Goal: Task Accomplishment & Management: Use online tool/utility

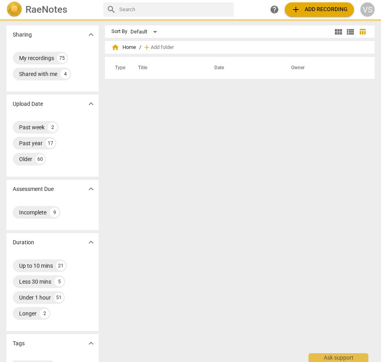
click at [317, 9] on span "add Add recording" at bounding box center [319, 10] width 57 height 10
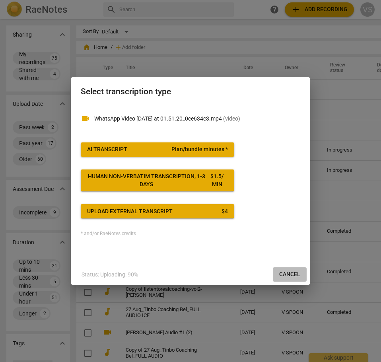
drag, startPoint x: 295, startPoint y: 275, endPoint x: 260, endPoint y: 29, distance: 248.1
click at [295, 273] on span "Cancel" at bounding box center [289, 275] width 21 height 8
click at [165, 151] on span "AI Transcript Plan/bundle minutes *" at bounding box center [157, 150] width 141 height 8
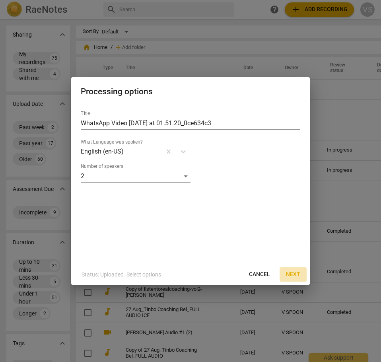
click at [290, 276] on span "Next" at bounding box center [293, 275] width 14 height 8
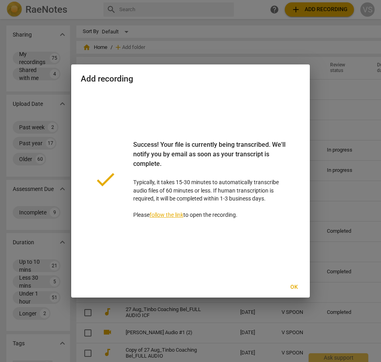
click at [291, 286] on span "Ok" at bounding box center [294, 287] width 13 height 8
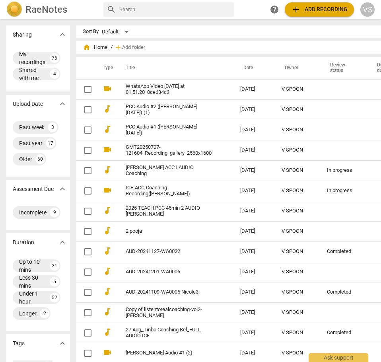
click at [323, 11] on span "add Add recording" at bounding box center [319, 10] width 57 height 10
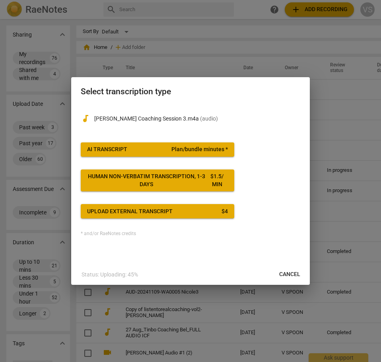
click at [210, 150] on span "Plan/bundle minutes *" at bounding box center [200, 150] width 57 height 8
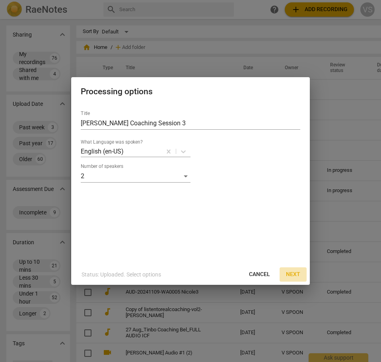
click at [290, 276] on span "Next" at bounding box center [293, 275] width 14 height 8
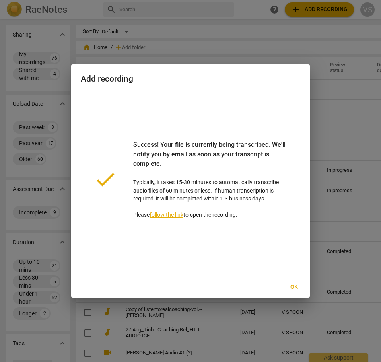
click at [335, 61] on div at bounding box center [190, 181] width 381 height 362
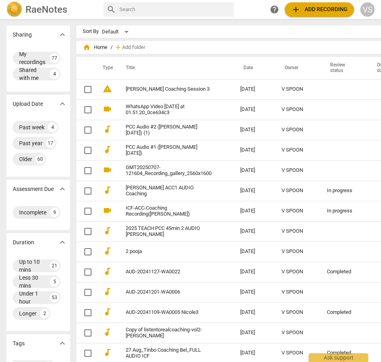
click at [321, 10] on span "add Add recording" at bounding box center [319, 10] width 57 height 10
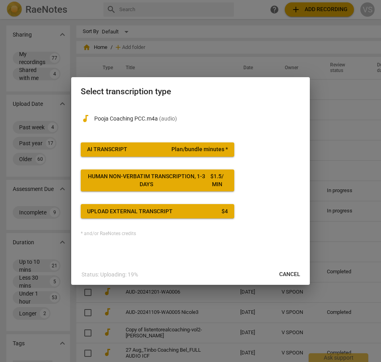
click at [195, 151] on span "Plan/bundle minutes *" at bounding box center [200, 150] width 57 height 8
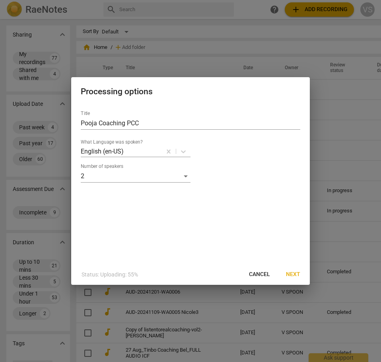
click at [292, 272] on span "Next" at bounding box center [293, 275] width 14 height 8
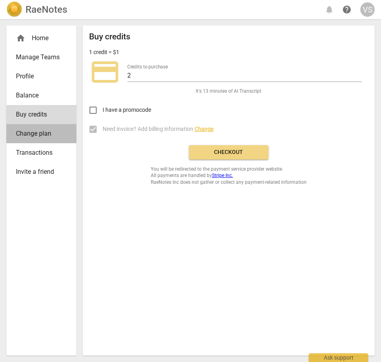
click at [37, 139] on span "Change plan" at bounding box center [38, 134] width 45 height 10
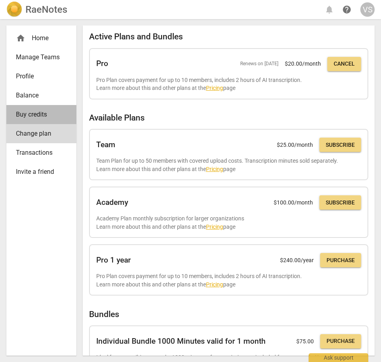
click at [45, 119] on span "Buy credits" at bounding box center [38, 115] width 45 height 10
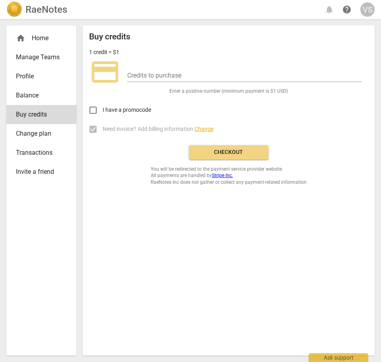
click at [223, 154] on span "Checkout" at bounding box center [228, 153] width 67 height 8
click at [145, 82] on input "number" at bounding box center [244, 76] width 235 height 12
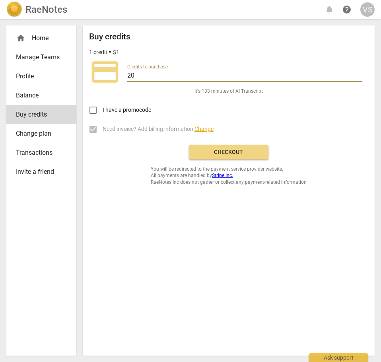
type input "20"
click at [218, 113] on div "I have a promocode" at bounding box center [228, 107] width 279 height 25
click at [228, 156] on span "Checkout" at bounding box center [228, 153] width 67 height 8
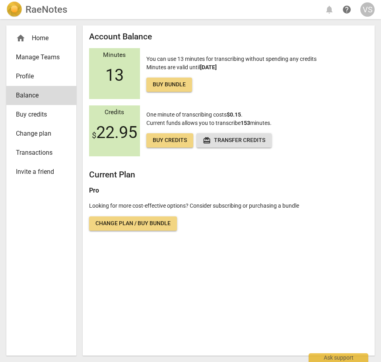
click at [169, 88] on span "Buy bundle" at bounding box center [169, 85] width 33 height 8
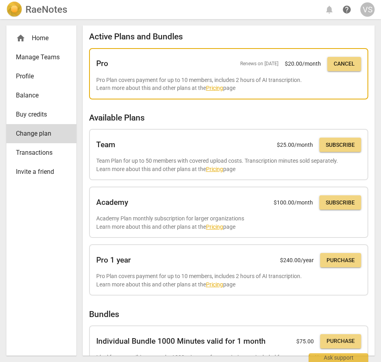
click at [223, 91] on link "Pricing" at bounding box center [214, 88] width 17 height 6
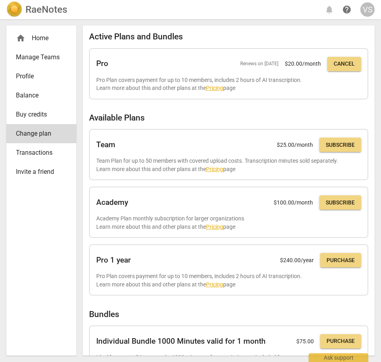
click at [31, 61] on span "Manage Teams" at bounding box center [38, 58] width 45 height 10
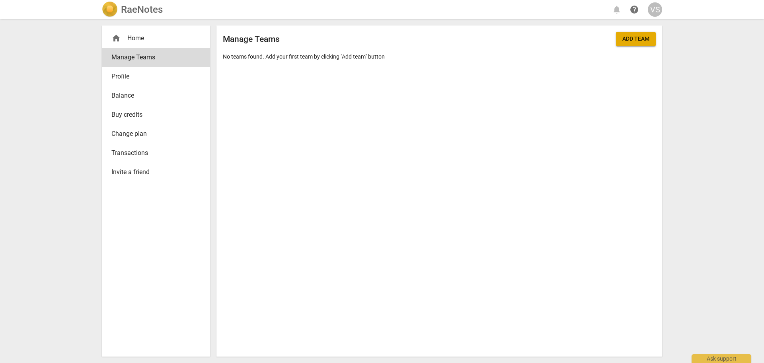
click at [117, 39] on span "home" at bounding box center [116, 38] width 10 height 10
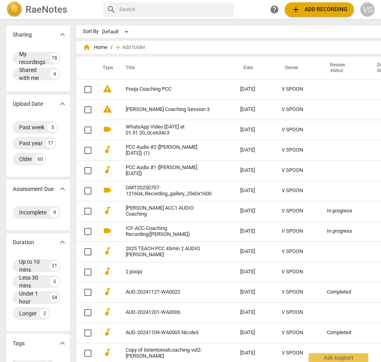
click at [368, 8] on div "VS" at bounding box center [368, 9] width 14 height 14
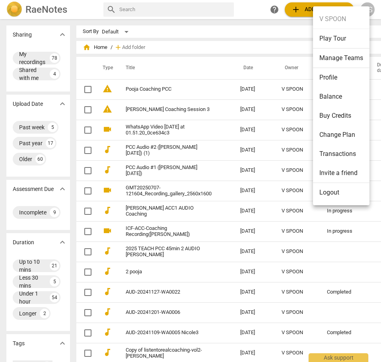
click at [40, 12] on div at bounding box center [190, 181] width 381 height 362
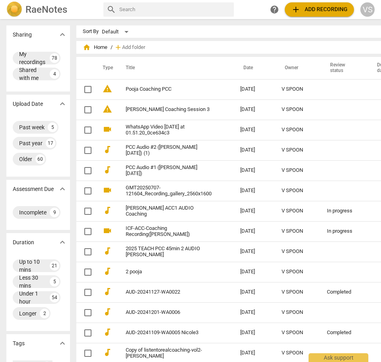
click at [40, 11] on h2 "RaeNotes" at bounding box center [46, 9] width 42 height 11
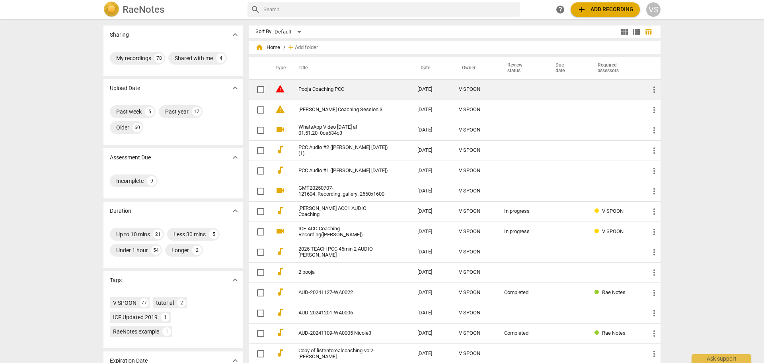
click at [323, 91] on link "Pooja Coaching PCC" at bounding box center [344, 89] width 90 height 6
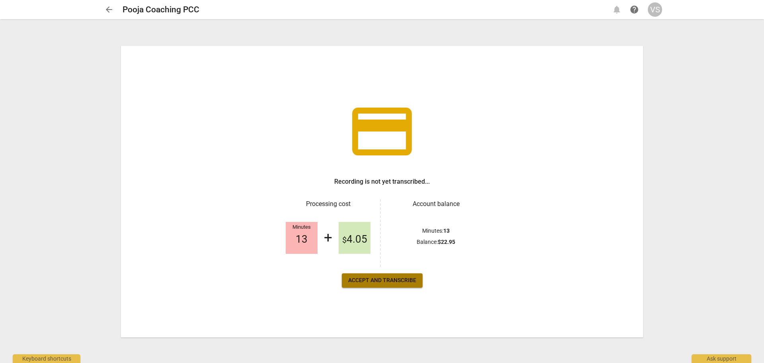
click at [382, 280] on span "Accept and transcribe" at bounding box center [382, 280] width 68 height 8
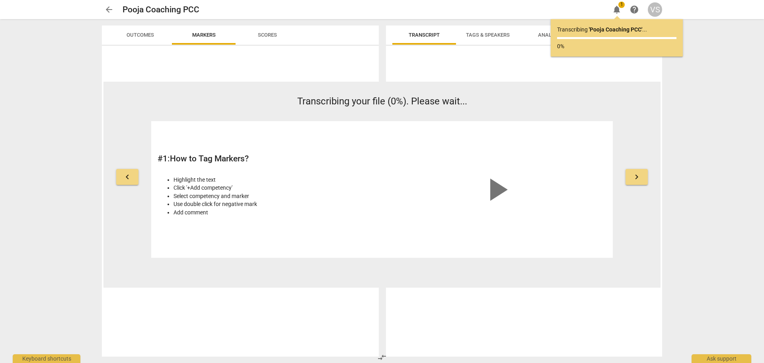
click at [110, 10] on span "arrow_back" at bounding box center [109, 10] width 10 height 10
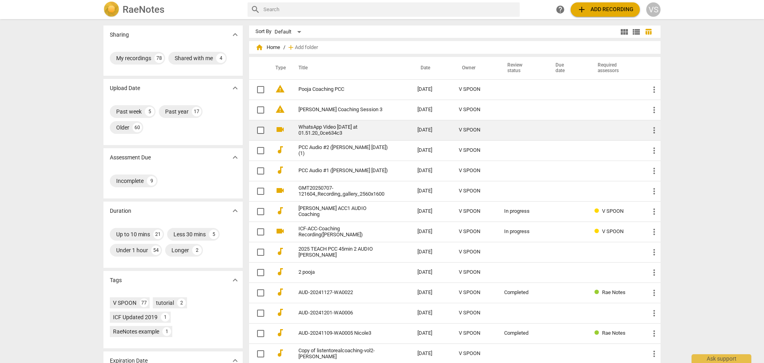
click at [327, 133] on link "WhatsApp Video [DATE] at 01.51.20_0ce634c3" at bounding box center [344, 130] width 90 height 12
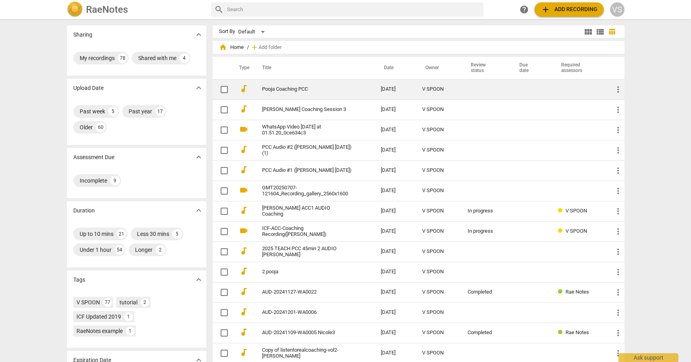
click at [266, 89] on link "Pooja Coaching PCC" at bounding box center [307, 89] width 90 height 6
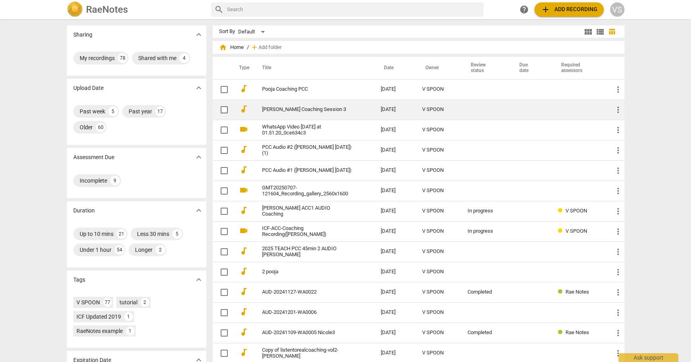
click at [264, 111] on link "[PERSON_NAME] Coaching Session 3" at bounding box center [307, 110] width 90 height 6
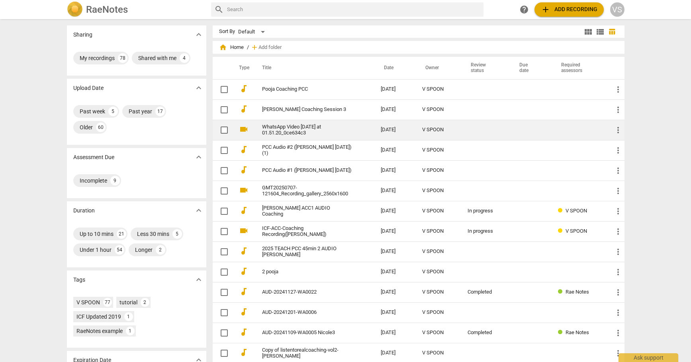
click at [267, 132] on link "WhatsApp Video [DATE] at 01.51.20_0ce634c3" at bounding box center [307, 130] width 90 height 12
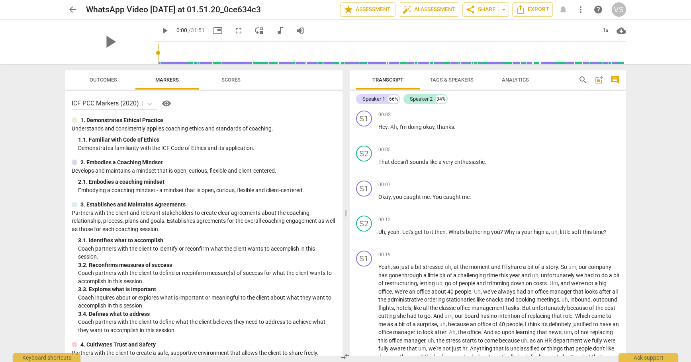
click at [230, 82] on span "Scores" at bounding box center [230, 80] width 19 height 6
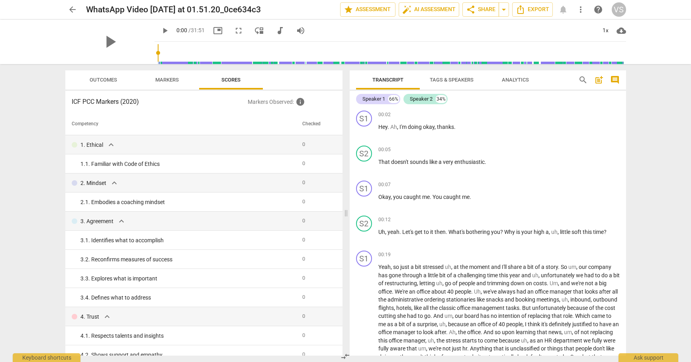
click at [111, 79] on span "Outcomes" at bounding box center [103, 80] width 27 height 6
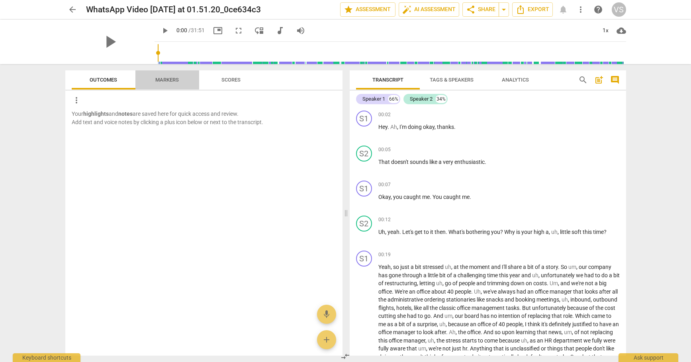
click at [168, 78] on span "Markers" at bounding box center [166, 80] width 23 height 6
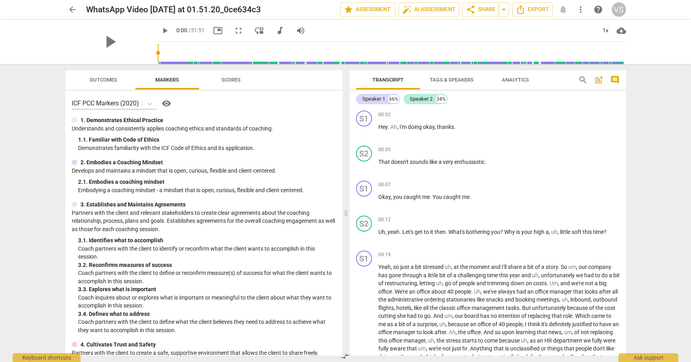
click at [524, 80] on span "Analytics" at bounding box center [515, 80] width 27 height 6
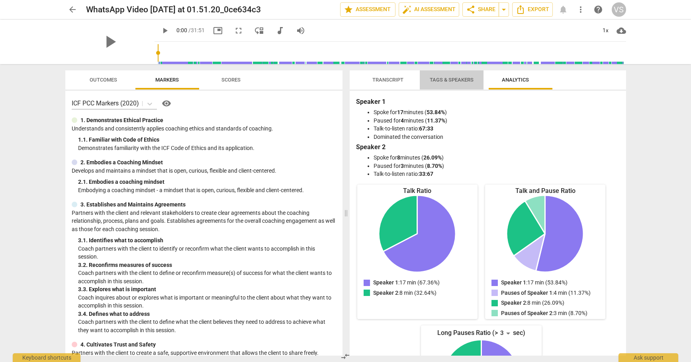
click at [455, 79] on span "Tags & Speakers" at bounding box center [452, 80] width 44 height 6
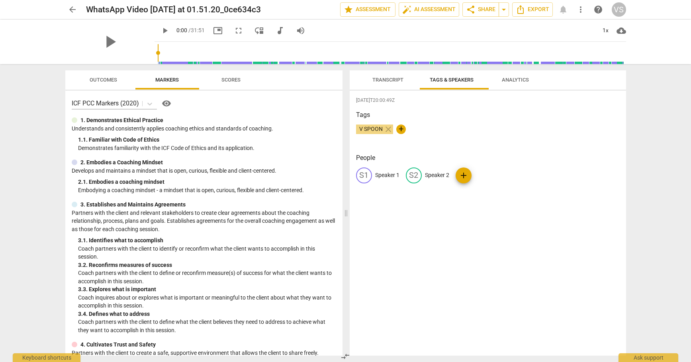
click at [385, 82] on span "Transcript" at bounding box center [387, 80] width 31 height 6
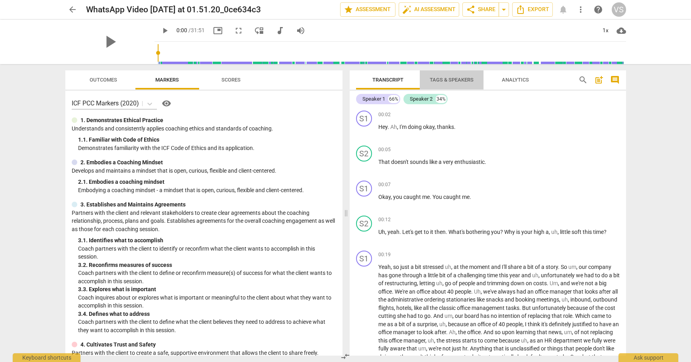
click at [451, 82] on span "Tags & Speakers" at bounding box center [452, 80] width 44 height 6
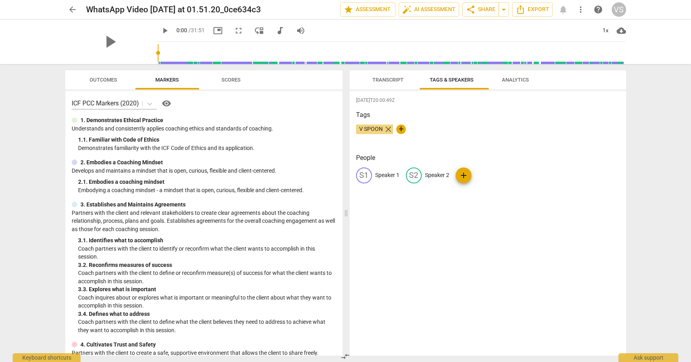
click at [390, 131] on span "close" at bounding box center [388, 130] width 10 height 10
click at [386, 178] on p "Speaker 1" at bounding box center [387, 175] width 24 height 8
click at [548, 163] on h3 "People" at bounding box center [488, 158] width 264 height 10
click at [424, 10] on span "auto_fix_high AI Assessment" at bounding box center [428, 10] width 53 height 10
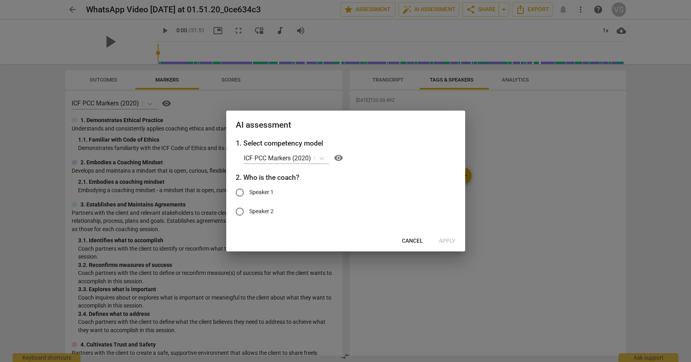
click at [384, 189] on label "Speaker 1" at bounding box center [339, 192] width 219 height 19
click at [249, 189] on input "Speaker 1" at bounding box center [239, 192] width 19 height 19
radio input "true"
click at [409, 240] on span "Cancel" at bounding box center [412, 241] width 21 height 8
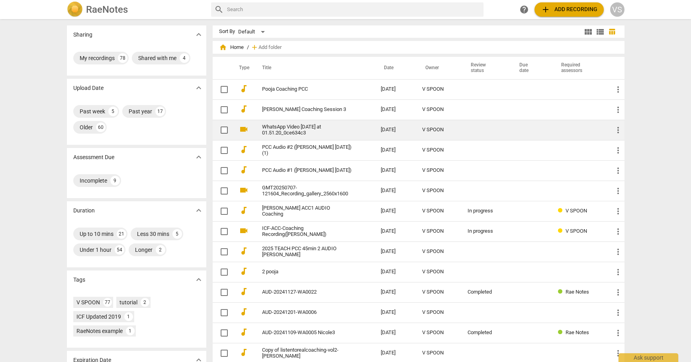
click at [273, 135] on link "WhatsApp Video [DATE] at 01.51.20_0ce634c3" at bounding box center [307, 130] width 90 height 12
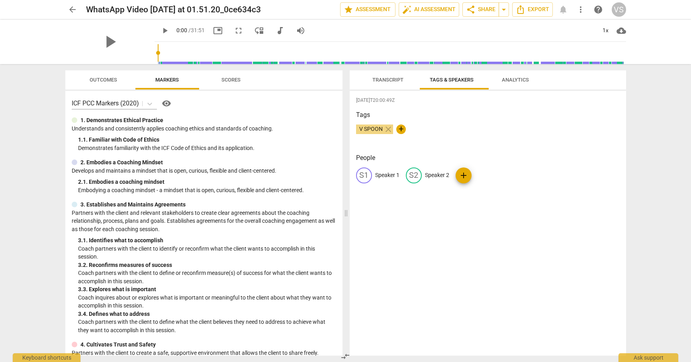
click at [391, 80] on span "Transcript" at bounding box center [387, 80] width 31 height 6
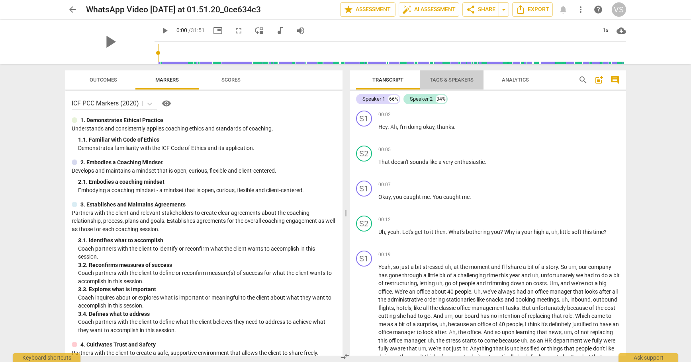
click at [445, 79] on span "Tags & Speakers" at bounding box center [452, 80] width 44 height 6
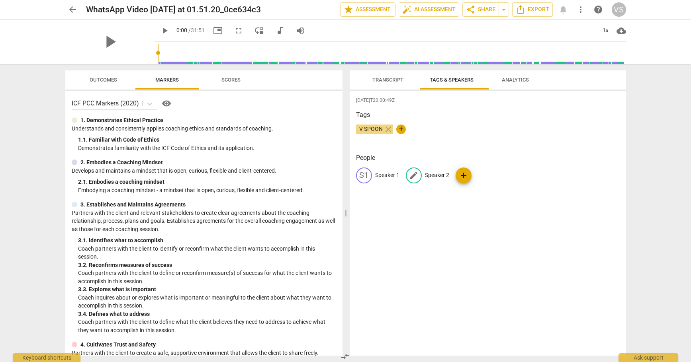
click at [445, 180] on p "Speaker 2" at bounding box center [437, 175] width 24 height 8
type input "O"
type input "Coach [PERSON_NAME]"
click at [424, 207] on div "[DATE]T20:00:49Z Tags V SPOON close + People S1 Speaker 1 edit Coach Pooja dele…" at bounding box center [488, 223] width 276 height 265
click at [386, 180] on p "Speaker 1" at bounding box center [387, 175] width 24 height 8
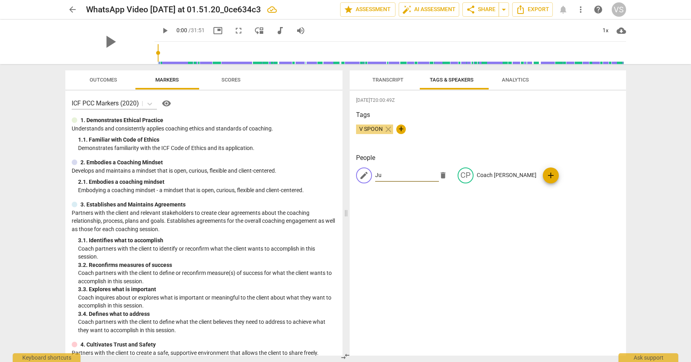
type input "J"
type input "Client [PERSON_NAME]"
click at [440, 230] on div "[DATE]T20:00:49Z Tags V SPOON close + People edit Client [PERSON_NAME] CP Coach…" at bounding box center [488, 223] width 276 height 265
click at [393, 80] on span "Transcript" at bounding box center [387, 80] width 31 height 6
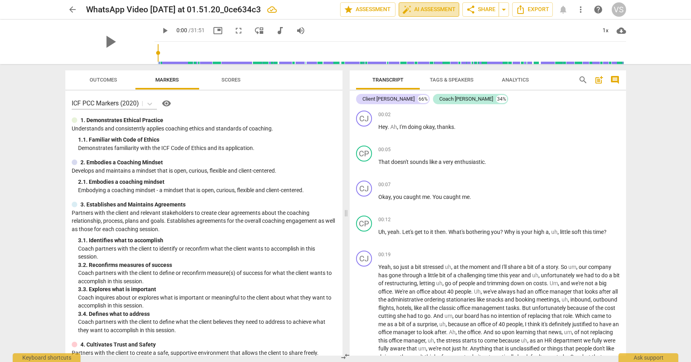
click at [426, 8] on span "auto_fix_high AI Assessment" at bounding box center [428, 10] width 53 height 10
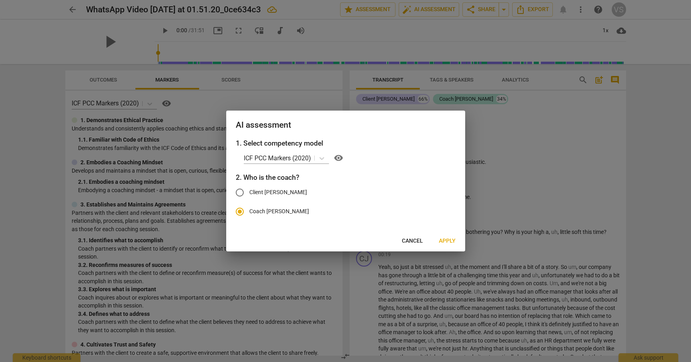
click at [443, 243] on span "Apply" at bounding box center [447, 241] width 17 height 8
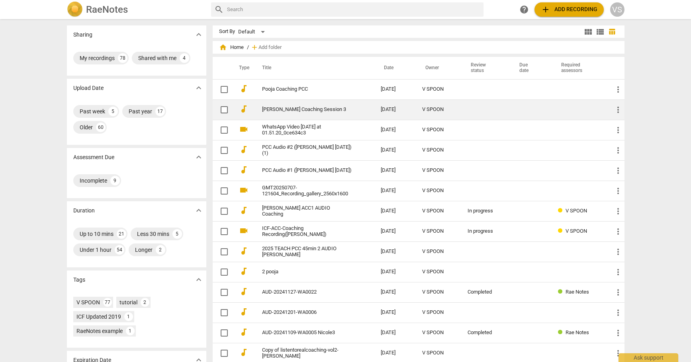
click at [301, 110] on link "[PERSON_NAME] Coaching Session 3" at bounding box center [307, 110] width 90 height 6
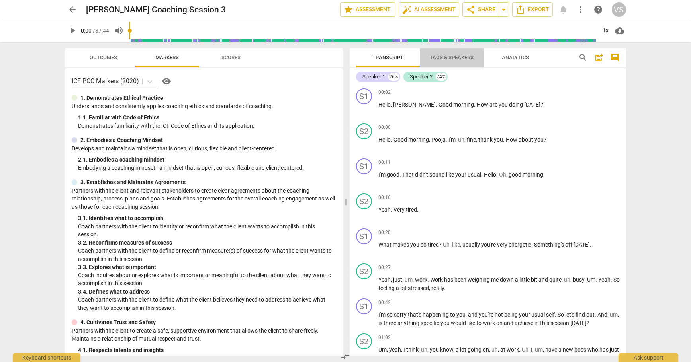
click at [457, 58] on span "Tags & Speakers" at bounding box center [452, 58] width 44 height 6
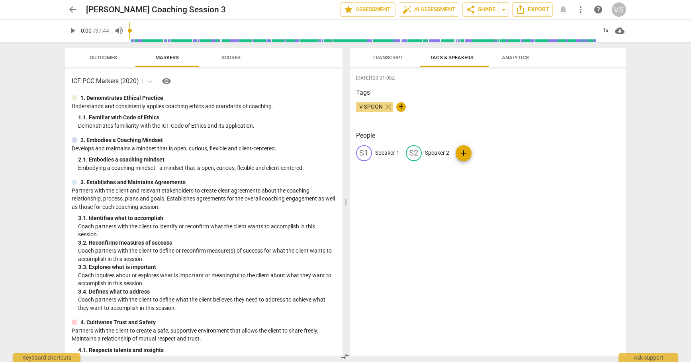
click at [393, 157] on p "Speaker 1" at bounding box center [387, 153] width 24 height 8
type input "Coach [PERSON_NAME]"
click at [438, 189] on div "[DATE]T20:01:08Z Tags V SPOON close + People edit Coach Pooja delete S2 Speaker…" at bounding box center [488, 211] width 276 height 287
click at [460, 157] on p "Speaker 2" at bounding box center [472, 153] width 24 height 8
type input "Client [PERSON_NAME]"
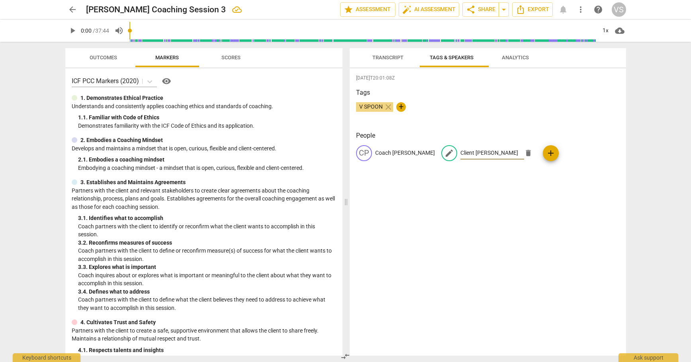
click at [459, 226] on div "[DATE]T20:01:08Z Tags V SPOON close + People CP Coach Pooja edit Client [PERSON…" at bounding box center [488, 211] width 276 height 287
click at [512, 58] on span "Analytics" at bounding box center [515, 58] width 27 height 6
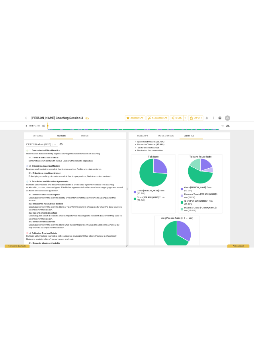
scroll to position [106, 0]
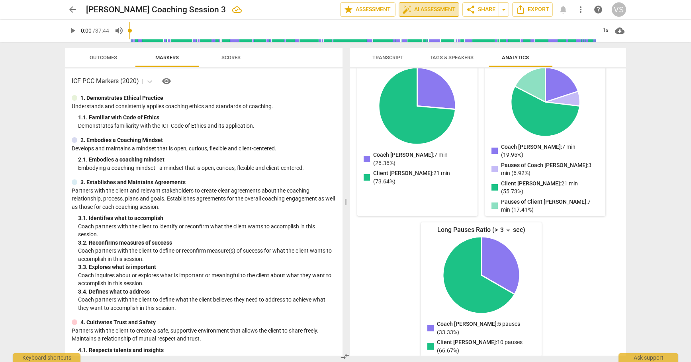
click at [432, 12] on span "auto_fix_high AI Assessment" at bounding box center [428, 10] width 53 height 10
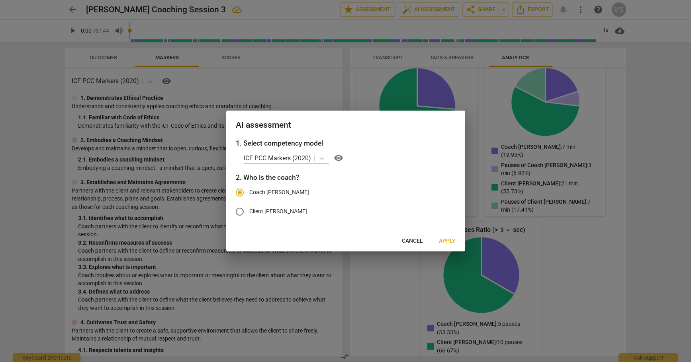
click at [445, 242] on span "Apply" at bounding box center [447, 241] width 17 height 8
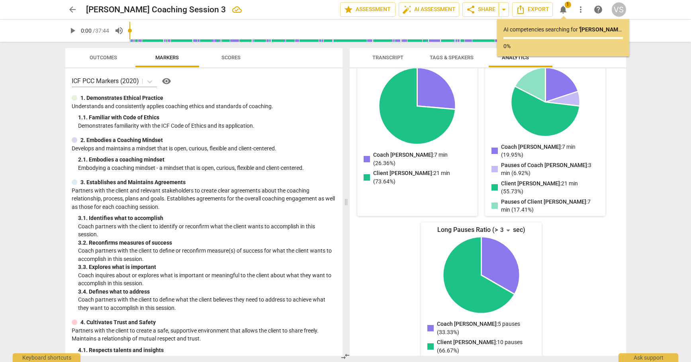
click at [668, 107] on div "arrow_back [PERSON_NAME] Coaching Session 3 edit star Assessment auto_fix_high …" at bounding box center [345, 181] width 691 height 362
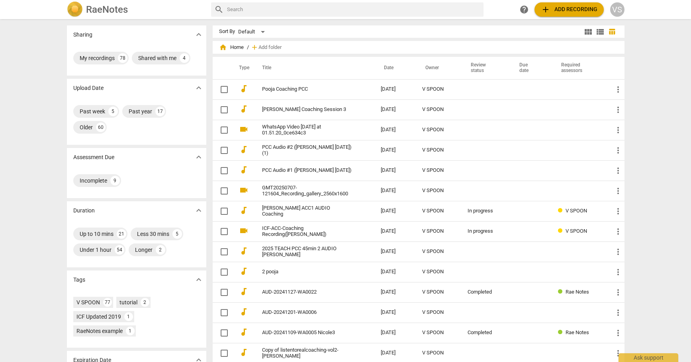
click at [566, 8] on span "add Add recording" at bounding box center [569, 10] width 57 height 10
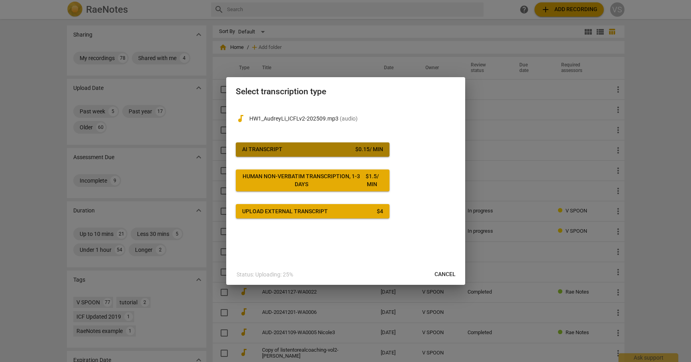
click at [357, 150] on div "$ 0.15 / min" at bounding box center [369, 150] width 28 height 8
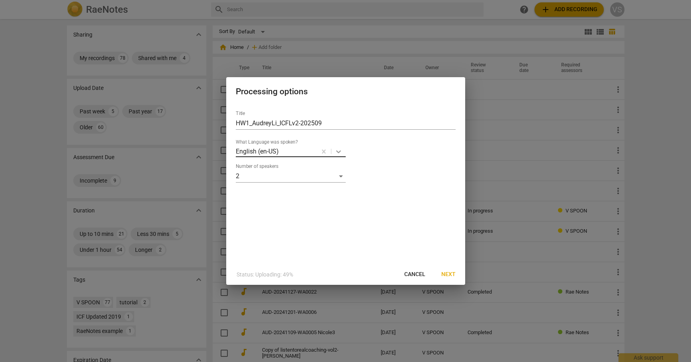
click at [338, 152] on icon at bounding box center [338, 152] width 8 height 8
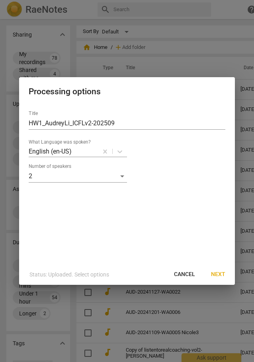
click at [149, 176] on div "Number of speakers 2" at bounding box center [127, 173] width 197 height 19
click at [119, 154] on icon at bounding box center [120, 152] width 8 height 8
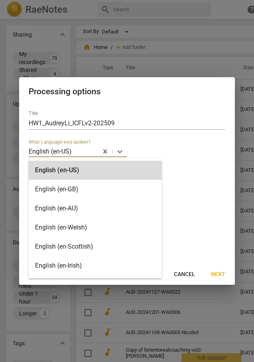
drag, startPoint x: 183, startPoint y: 274, endPoint x: 170, endPoint y: 31, distance: 244.0
click at [184, 274] on span "Cancel" at bounding box center [184, 275] width 21 height 8
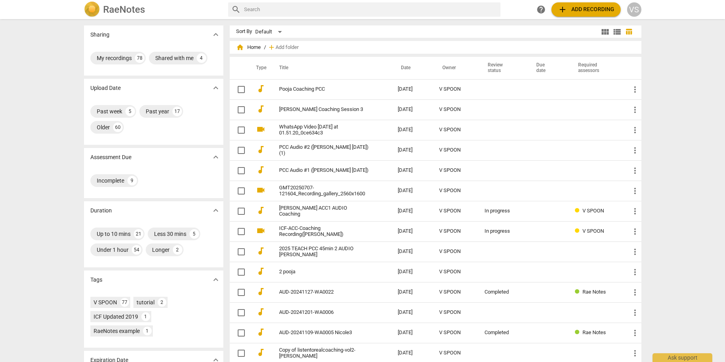
click at [286, 7] on input "text" at bounding box center [370, 9] width 253 height 13
type input "cantonese"
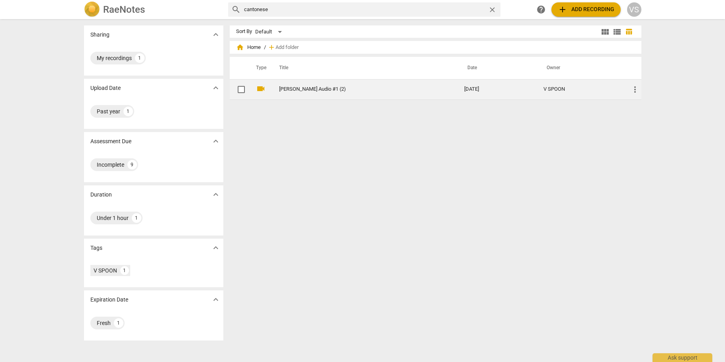
click at [332, 92] on link "[PERSON_NAME] Audio #1 (2)" at bounding box center [357, 89] width 157 height 6
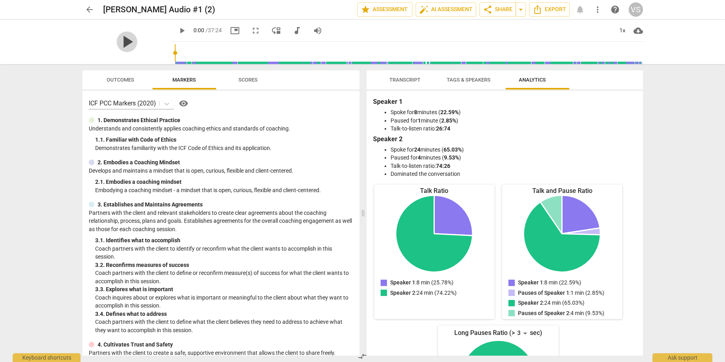
click at [137, 42] on span "play_arrow" at bounding box center [127, 41] width 21 height 21
click at [187, 30] on span "pause" at bounding box center [182, 31] width 10 height 10
type input "7"
